Goal: Feedback & Contribution: Contribute content

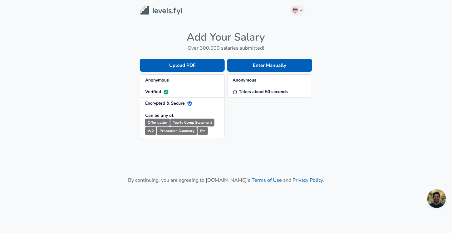
click at [251, 81] on strong "Anonymous" at bounding box center [245, 80] width 24 height 6
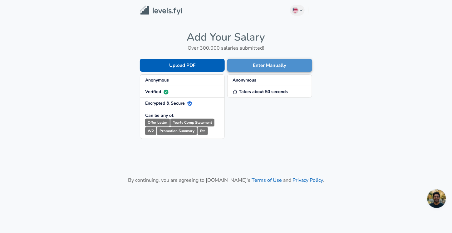
click at [265, 65] on button "Enter Manually" at bounding box center [269, 65] width 85 height 13
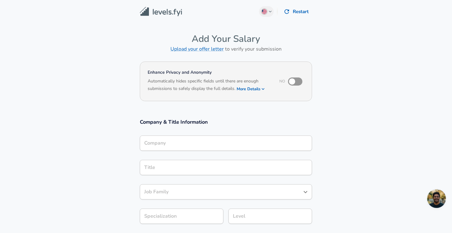
click at [251, 93] on h6 "Based on your submission and the data points that we have already collected, we…" at bounding box center [226, 93] width 157 height 0
click at [262, 93] on h6 "Based on your submission and the data points that we have already collected, we…" at bounding box center [226, 93] width 157 height 0
click at [290, 81] on input "checkbox" at bounding box center [293, 82] width 36 height 12
checkbox input "true"
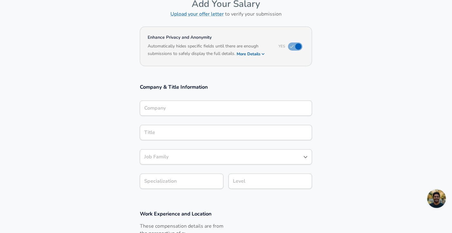
scroll to position [41, 0]
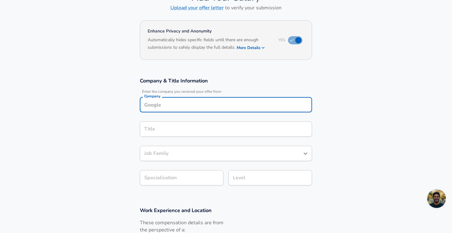
click at [195, 108] on input "Company" at bounding box center [226, 105] width 167 height 10
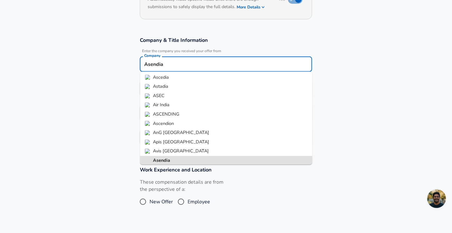
scroll to position [0, 0]
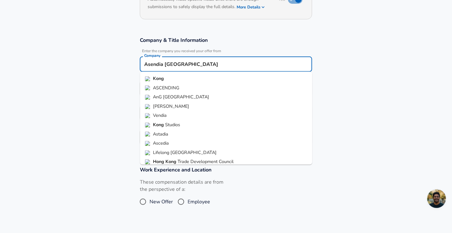
type input "Asendia [GEOGRAPHIC_DATA]"
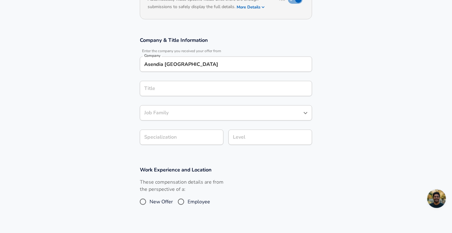
click at [97, 105] on section "Company & Title Information Enter the company you received your offer from Comp…" at bounding box center [226, 94] width 452 height 130
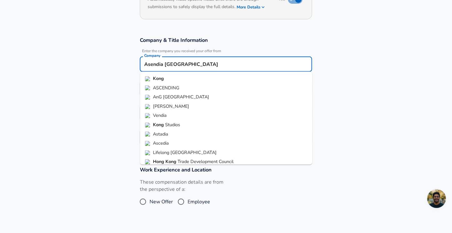
scroll to position [11, 0]
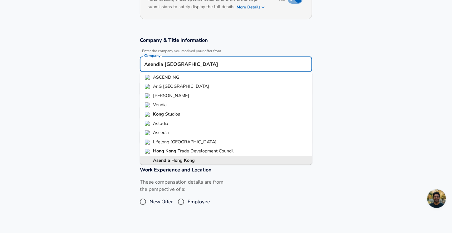
click at [157, 65] on input "Asendia [GEOGRAPHIC_DATA]" at bounding box center [226, 64] width 167 height 10
drag, startPoint x: 162, startPoint y: 64, endPoint x: 136, endPoint y: 64, distance: 25.9
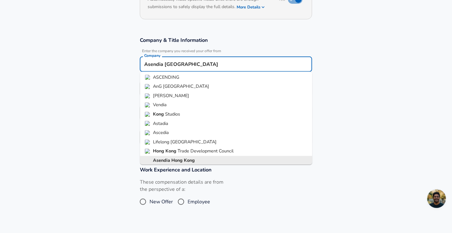
click at [136, 64] on div "Company & Title Information Enter the company you received your offer from Comp…" at bounding box center [225, 93] width 187 height 113
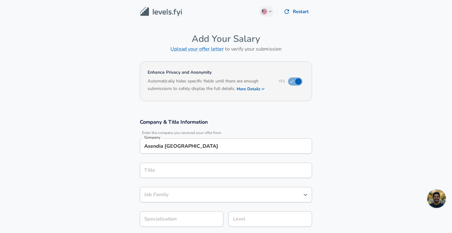
click at [169, 11] on img at bounding box center [161, 12] width 42 height 10
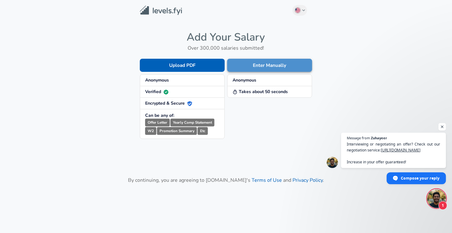
click at [274, 64] on button "Enter Manually" at bounding box center [269, 65] width 85 height 13
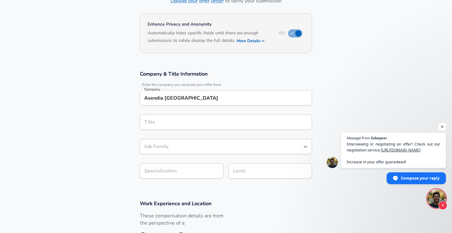
scroll to position [55, 0]
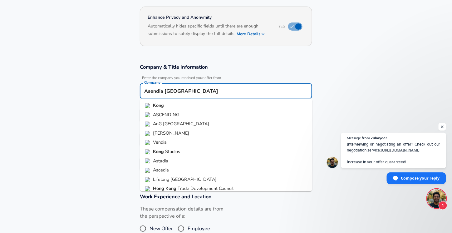
drag, startPoint x: 201, startPoint y: 88, endPoint x: 166, endPoint y: 89, distance: 35.0
click at [166, 89] on input "Asendia [GEOGRAPHIC_DATA]" at bounding box center [226, 91] width 167 height 10
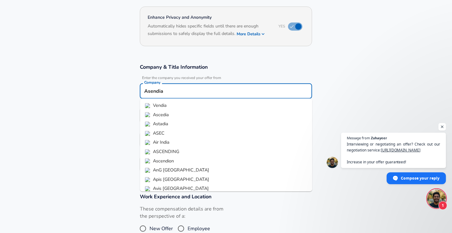
type input "Asendia"
click at [117, 110] on section "Company & Title Information Enter the company you received your offer from Comp…" at bounding box center [226, 121] width 452 height 130
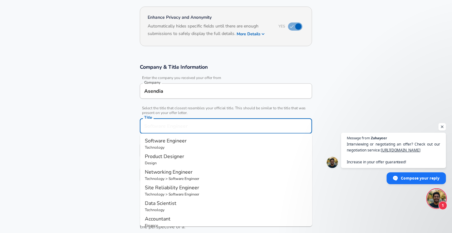
scroll to position [67, 0]
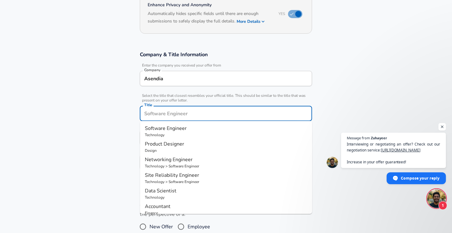
click at [164, 116] on input "Title" at bounding box center [226, 114] width 167 height 10
type input "IT Programmer"
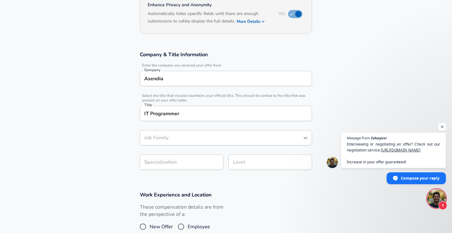
click at [116, 144] on section "Company & Title Information Enter the company you received your offer from Comp…" at bounding box center [226, 114] width 452 height 140
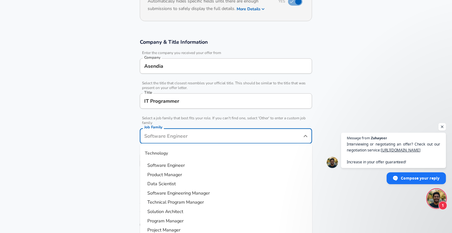
click at [160, 141] on div "Job Family" at bounding box center [226, 135] width 172 height 15
click at [169, 138] on input "Job Family" at bounding box center [221, 136] width 157 height 10
click at [176, 166] on span "Software Engineer" at bounding box center [166, 165] width 37 height 6
type input "Software Engineer"
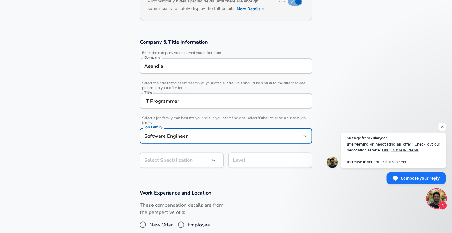
scroll to position [99, 0]
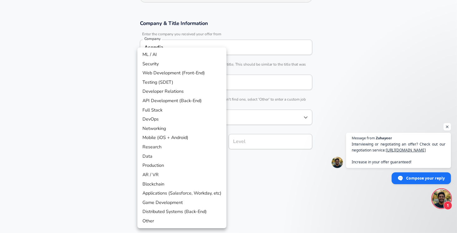
click at [169, 134] on body "English ([GEOGRAPHIC_DATA]) Change Restart Add Your Salary Upload your offer le…" at bounding box center [228, 17] width 457 height 233
click at [181, 101] on li "API Development (Back-End)" at bounding box center [181, 100] width 89 height 9
click at [205, 134] on body "English ([GEOGRAPHIC_DATA]) Change Restart Add Your Salary Upload your offer le…" at bounding box center [228, 17] width 457 height 233
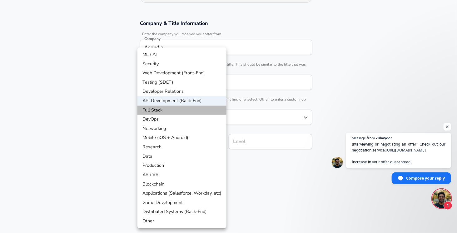
click at [179, 109] on li "Full Stack" at bounding box center [181, 110] width 89 height 9
type input "Full Stack"
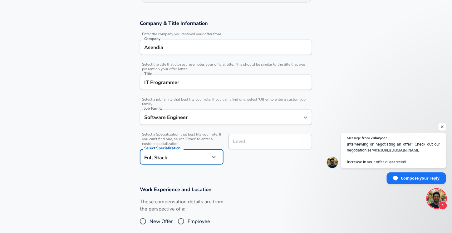
scroll to position [111, 0]
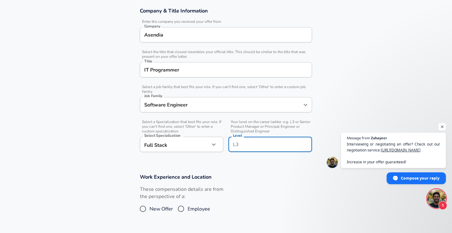
click at [262, 138] on div "Level" at bounding box center [271, 144] width 84 height 15
click at [238, 173] on h3 "Work Experience and Location" at bounding box center [226, 176] width 172 height 7
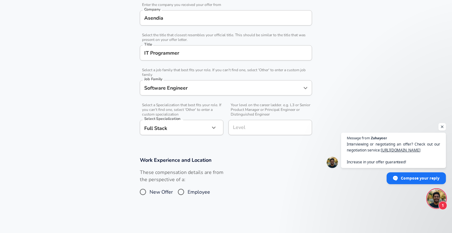
scroll to position [129, 0]
click at [241, 129] on input "Level" at bounding box center [270, 127] width 78 height 10
type input "Entry"
click at [222, 153] on section "Work Experience and Location These compensation details are from the perspectiv…" at bounding box center [226, 180] width 452 height 62
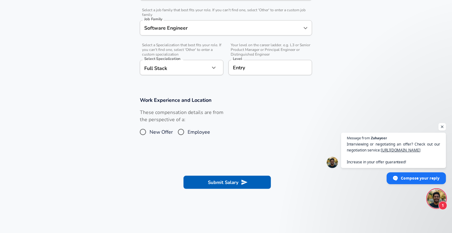
scroll to position [189, 0]
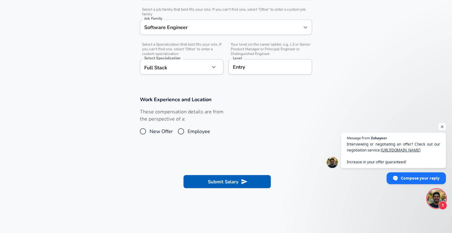
click at [192, 133] on span "Employee" at bounding box center [199, 131] width 22 height 7
click at [188, 133] on input "Employee" at bounding box center [181, 132] width 13 height 10
radio input "true"
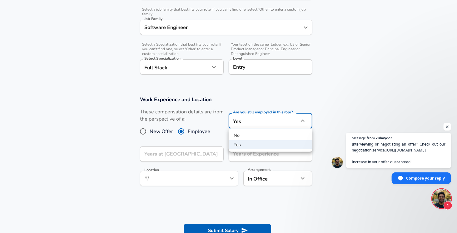
click at [252, 137] on li "No" at bounding box center [271, 135] width 84 height 9
type input "no"
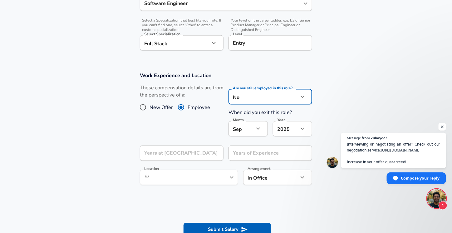
scroll to position [217, 0]
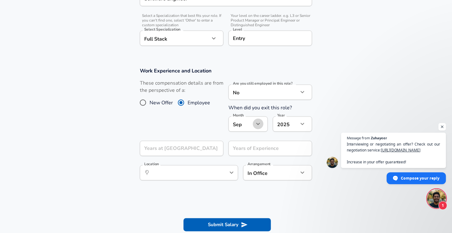
click at [261, 123] on icon "button" at bounding box center [258, 123] width 7 height 7
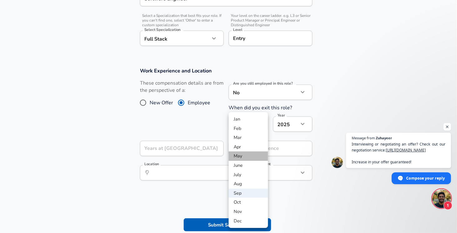
click at [247, 156] on li "May" at bounding box center [248, 155] width 39 height 9
type input "5"
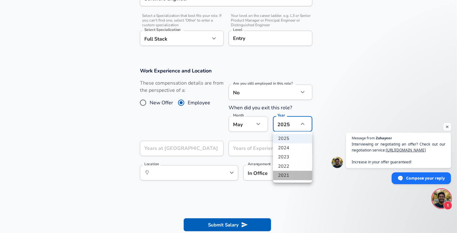
click at [288, 175] on li "2021" at bounding box center [292, 175] width 39 height 9
type input "2021"
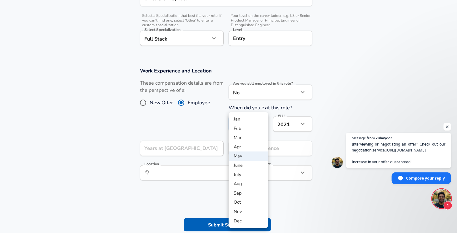
click at [246, 217] on li "Dec" at bounding box center [248, 220] width 39 height 9
type input "12"
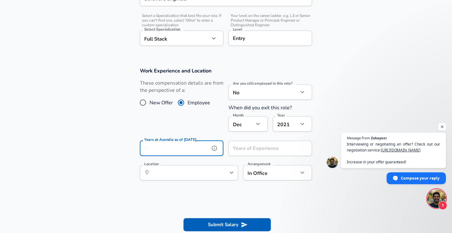
click at [193, 153] on input "Years at Asendia as of [DATE]" at bounding box center [175, 148] width 70 height 15
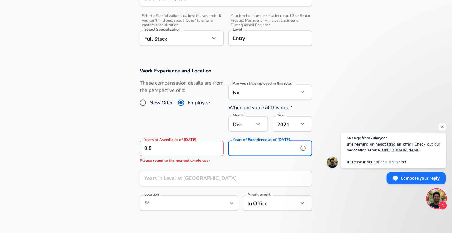
click at [252, 151] on input "Years of Experience as of [DATE]" at bounding box center [264, 148] width 70 height 15
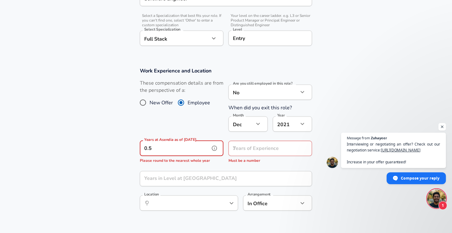
click at [171, 149] on input "0.5" at bounding box center [175, 148] width 70 height 15
type input "0"
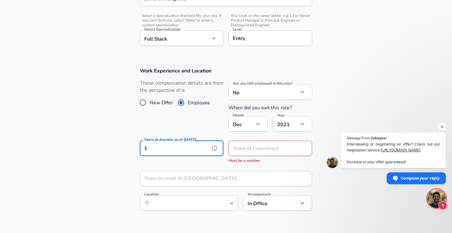
type input "1"
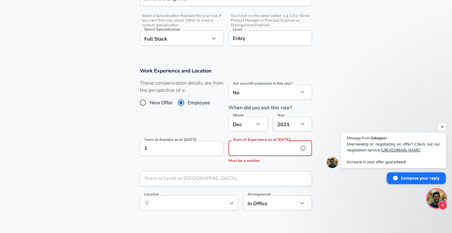
click at [273, 147] on input "Years of Experience as of [DATE]" at bounding box center [264, 148] width 70 height 15
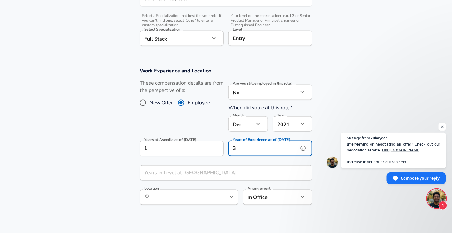
type input "3"
click at [209, 173] on input "Years in Level at [GEOGRAPHIC_DATA]" at bounding box center [219, 172] width 159 height 15
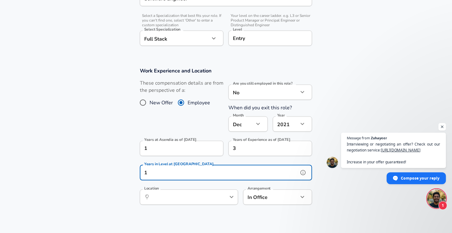
type input "1"
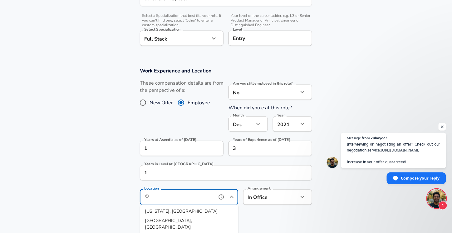
click at [198, 197] on input "Location" at bounding box center [182, 197] width 64 height 10
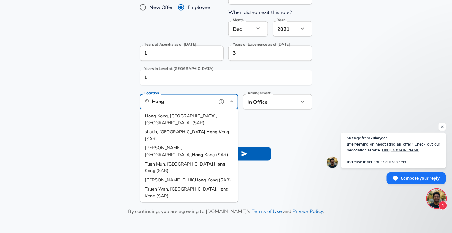
scroll to position [0, 0]
click at [176, 186] on span "Tsuen Wan, [GEOGRAPHIC_DATA]," at bounding box center [181, 189] width 72 height 6
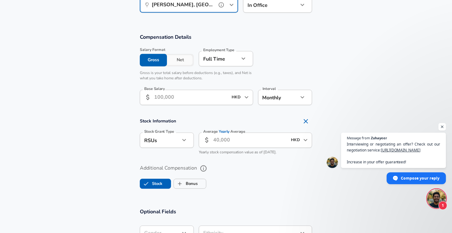
scroll to position [410, 0]
type input "[PERSON_NAME], [GEOGRAPHIC_DATA], [GEOGRAPHIC_DATA] (SAR)"
click at [187, 94] on input "Base Salary" at bounding box center [191, 96] width 74 height 15
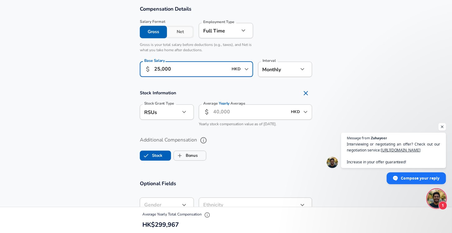
scroll to position [438, 0]
type input "27,000"
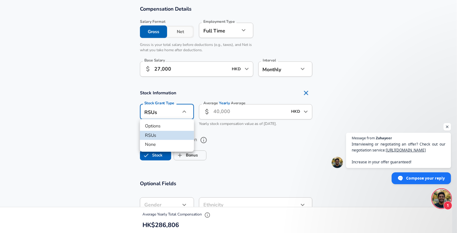
click at [158, 144] on li "None" at bounding box center [167, 144] width 54 height 9
type input "none"
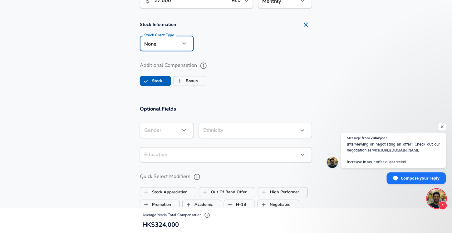
scroll to position [511, 0]
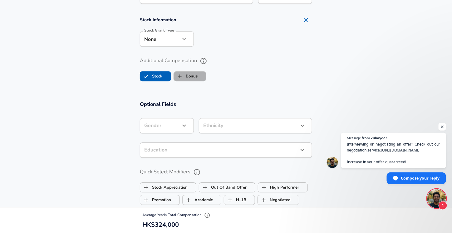
click at [195, 78] on label "Bonus" at bounding box center [186, 76] width 24 height 12
checkbox input "true"
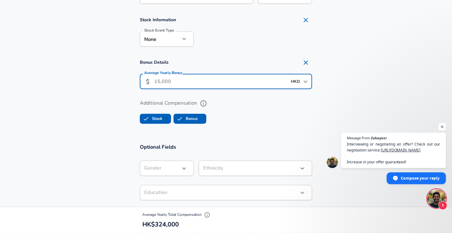
click at [223, 84] on input "Average Yearly Bonus" at bounding box center [220, 81] width 133 height 15
click at [158, 84] on input "Average Yearly Bonus" at bounding box center [220, 81] width 133 height 15
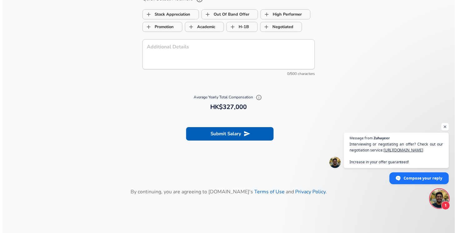
scroll to position [727, 0]
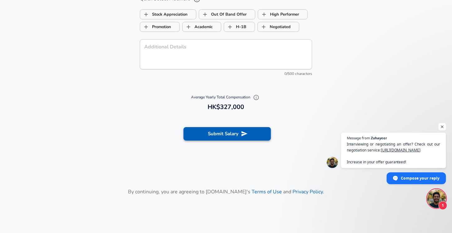
type input "3,000"
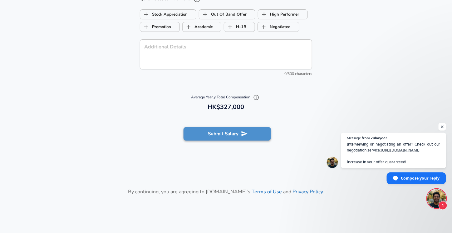
click at [229, 133] on button "Submit Salary" at bounding box center [227, 133] width 87 height 13
